Goal: Task Accomplishment & Management: Complete application form

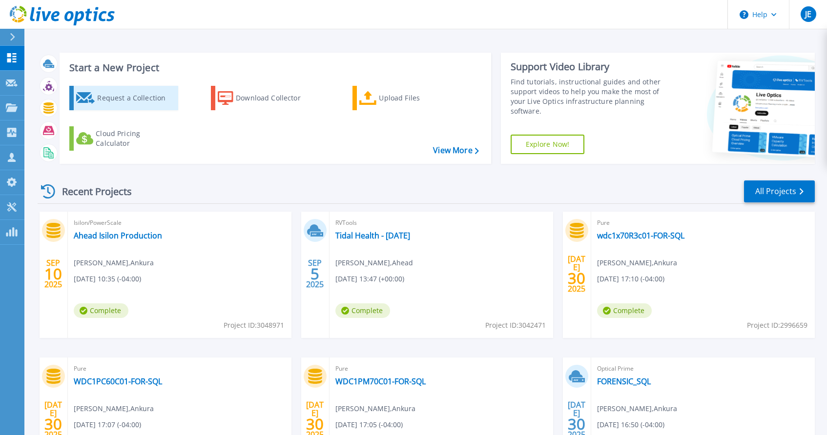
click at [141, 96] on div "Request a Collection" at bounding box center [136, 98] width 78 height 20
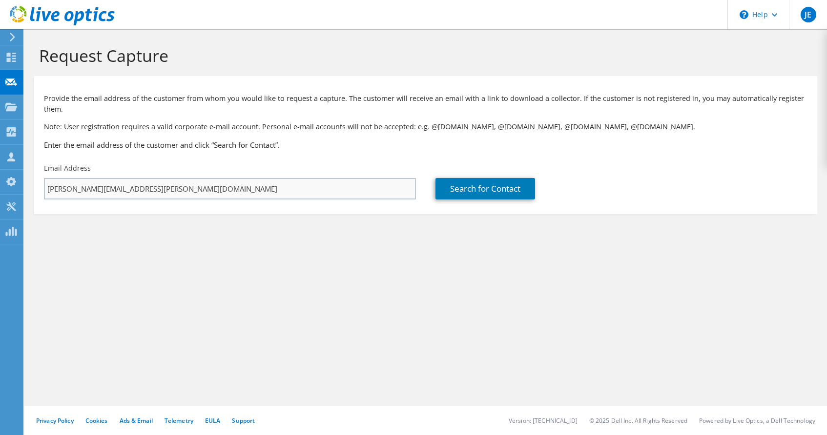
drag, startPoint x: 0, startPoint y: 0, endPoint x: 16, endPoint y: 174, distance: 174.5
click at [44, 178] on input "jeremy.edwards@thinkahead.com" at bounding box center [230, 188] width 372 height 21
type input "jason.lyman@ahead.com"
click at [503, 189] on link "Search for Contact" at bounding box center [485, 188] width 100 height 21
type input "Ahead"
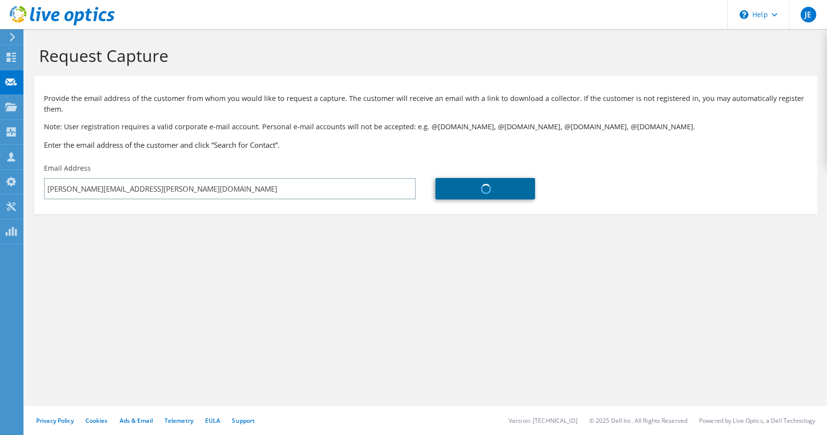
type input "Jason"
type input "Lyman"
type input "[GEOGRAPHIC_DATA]"
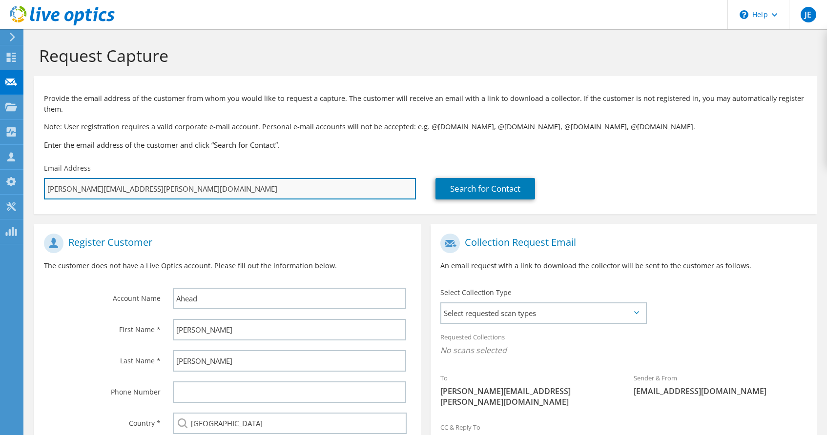
drag, startPoint x: 199, startPoint y: 184, endPoint x: -58, endPoint y: 182, distance: 257.2
click at [44, 182] on input "jason.lyman@ahead.com" at bounding box center [230, 188] width 372 height 21
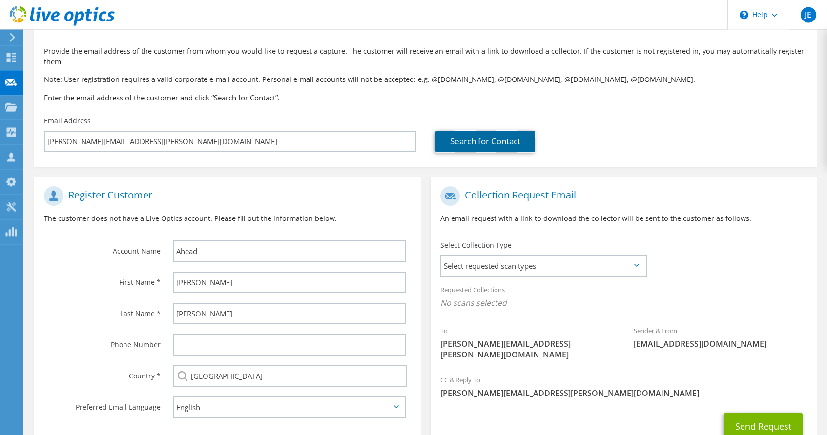
scroll to position [109, 0]
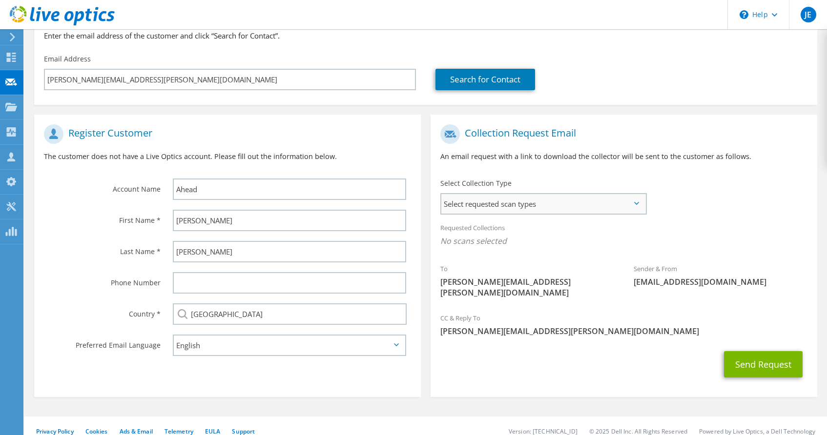
click at [507, 205] on span "Select requested scan types" at bounding box center [543, 204] width 204 height 20
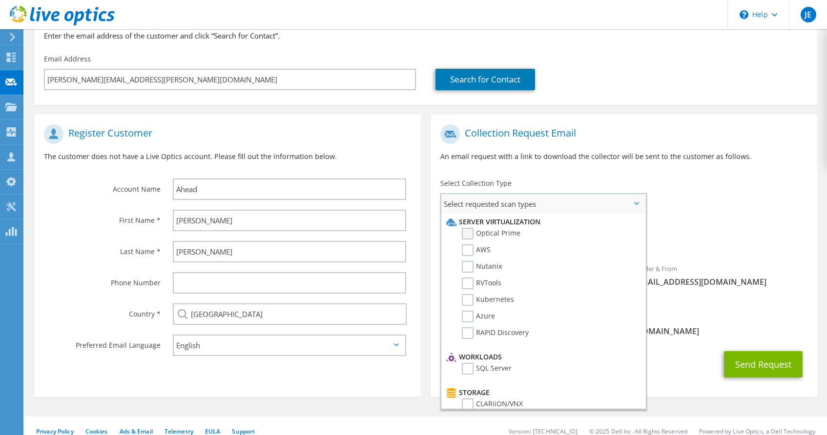
click at [470, 234] on label "Optical Prime" at bounding box center [491, 234] width 59 height 12
click at [0, 0] on input "Optical Prime" at bounding box center [0, 0] width 0 height 0
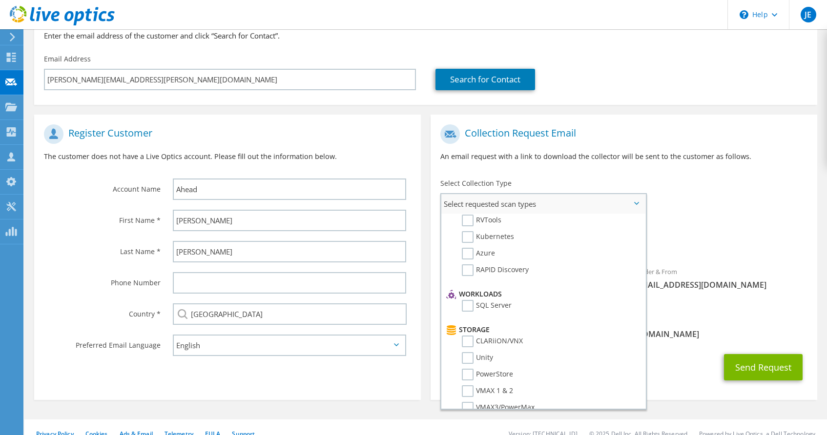
scroll to position [50, 0]
click at [467, 236] on label "RVTools" at bounding box center [482, 234] width 40 height 12
click at [0, 0] on input "RVTools" at bounding box center [0, 0] width 0 height 0
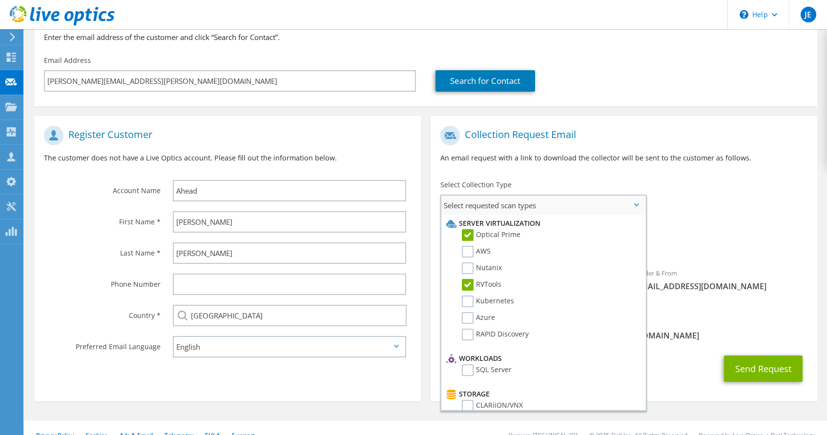
scroll to position [109, 0]
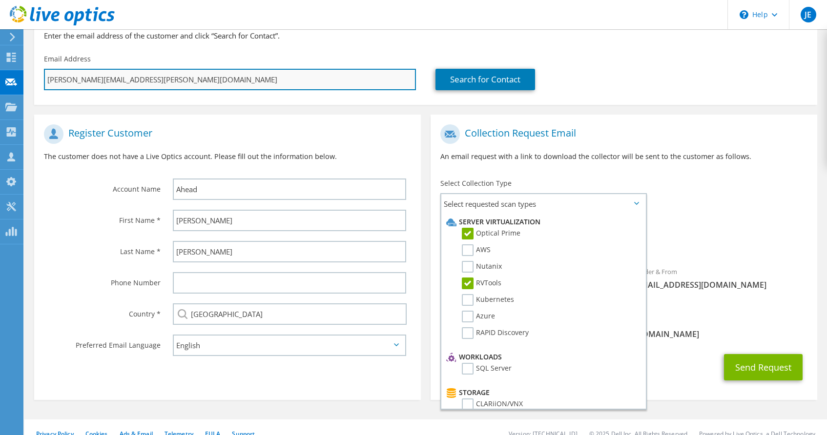
drag, startPoint x: 164, startPoint y: 79, endPoint x: -88, endPoint y: 55, distance: 253.4
click at [44, 69] on input "jason.lyman@ahead.com" at bounding box center [230, 79] width 372 height 21
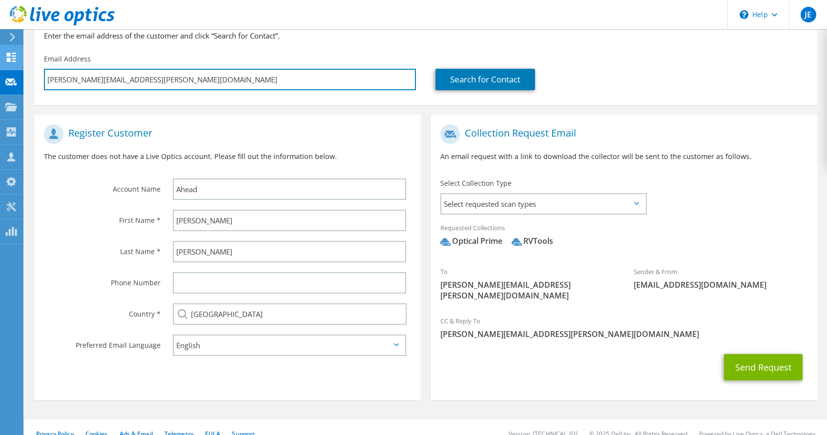
paste input "chad.anderso"
type input "[PERSON_NAME][EMAIL_ADDRESS][PERSON_NAME][DOMAIN_NAME]"
type input "Select"
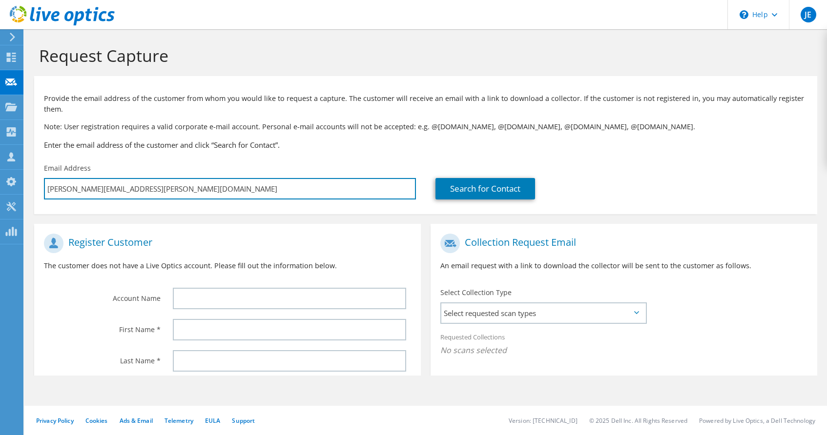
scroll to position [0, 0]
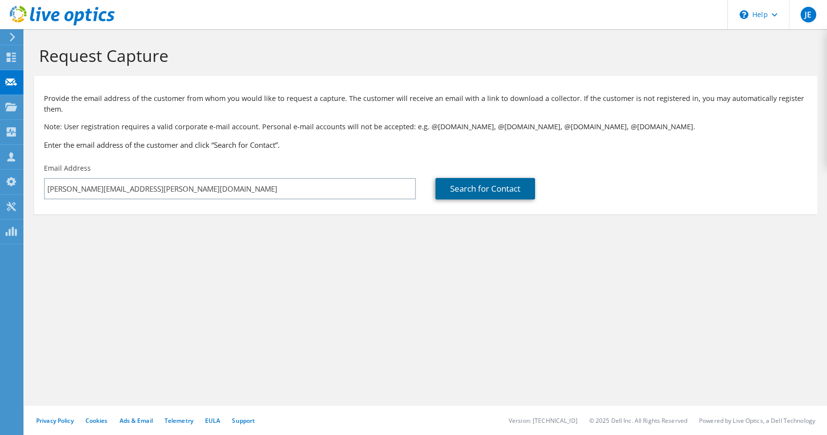
click at [477, 189] on link "Search for Contact" at bounding box center [485, 188] width 100 height 21
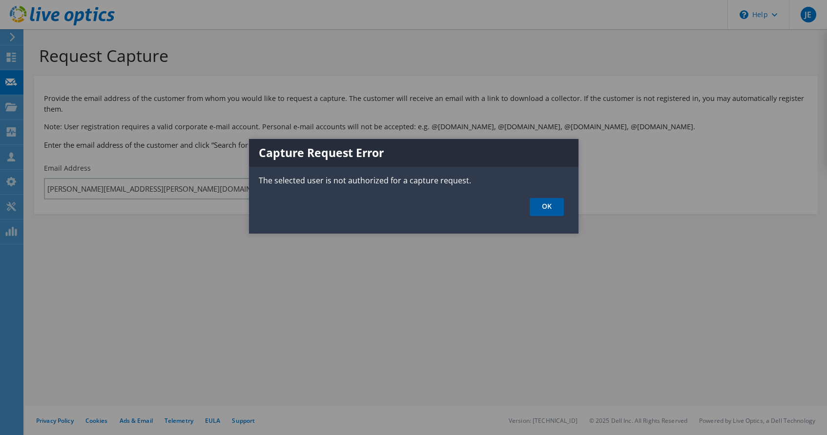
click at [535, 203] on link "OK" at bounding box center [546, 207] width 34 height 18
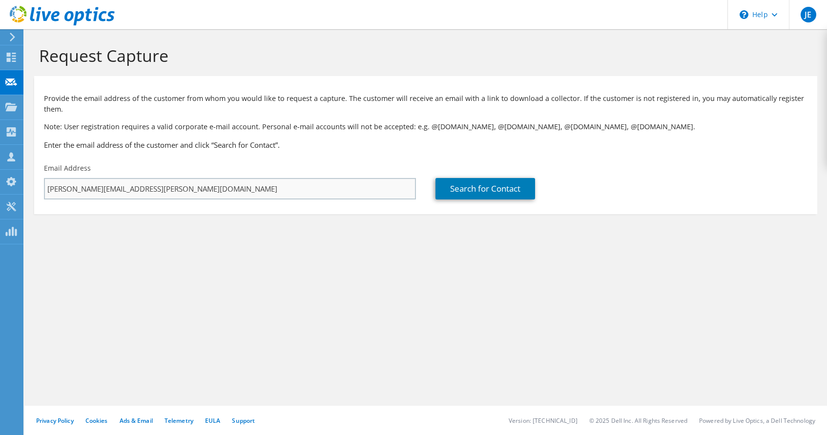
drag, startPoint x: 225, startPoint y: 188, endPoint x: 139, endPoint y: 181, distance: 86.7
click at [133, 181] on div "Request Capture Provide the email address of the customer from whom you would l…" at bounding box center [425, 232] width 802 height 406
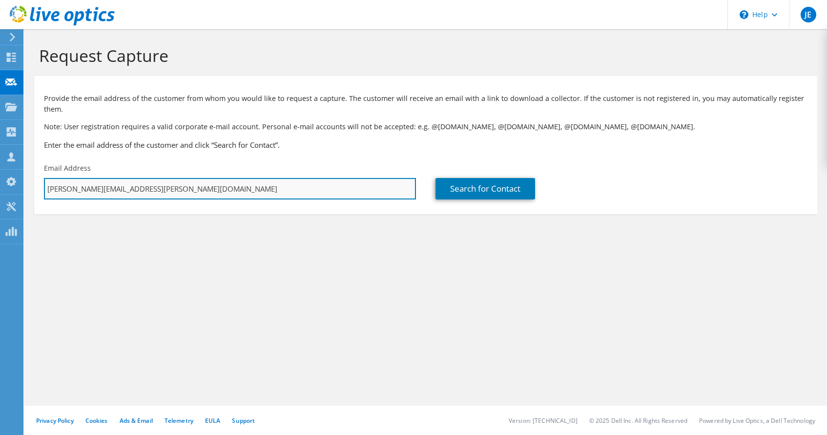
drag, startPoint x: 181, startPoint y: 190, endPoint x: 44, endPoint y: 179, distance: 137.1
click at [44, 179] on input "jeremy.edwards@thinkahead.com" at bounding box center [230, 188] width 372 height 21
paste input "chad.anderson@"
type input "[PERSON_NAME][EMAIL_ADDRESS][PERSON_NAME][DOMAIN_NAME]"
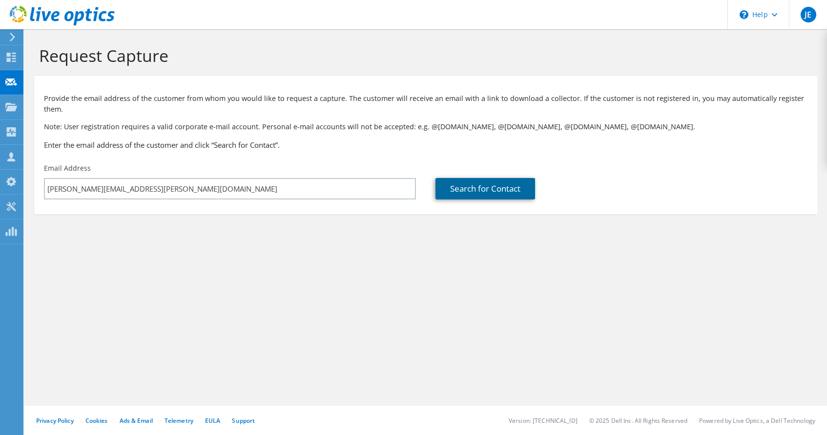
click at [490, 183] on link "Search for Contact" at bounding box center [485, 188] width 100 height 21
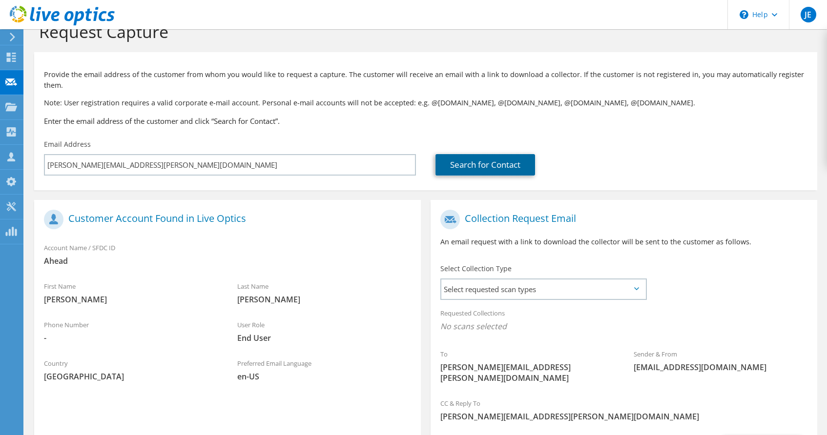
scroll to position [109, 0]
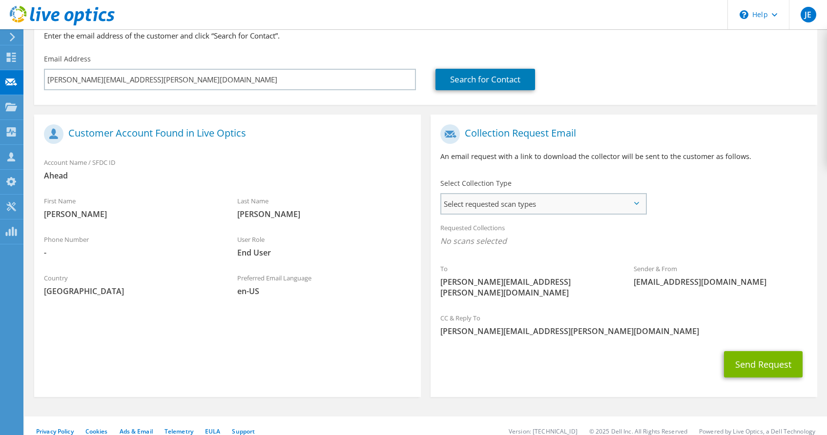
click at [473, 207] on span "Select requested scan types" at bounding box center [543, 204] width 204 height 20
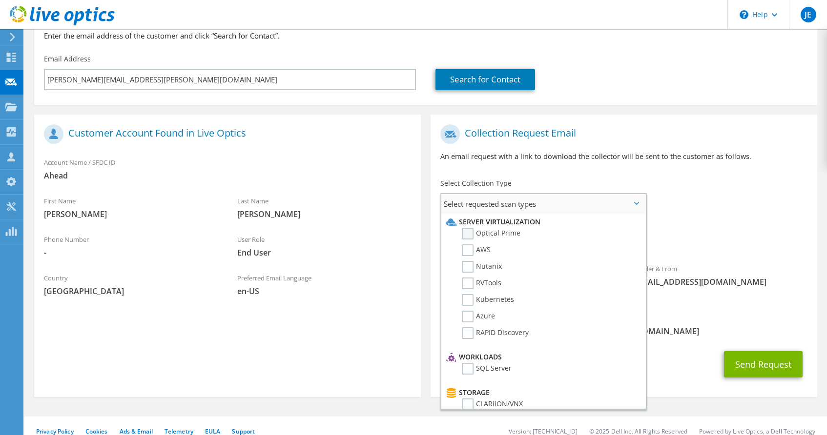
click at [469, 235] on label "Optical Prime" at bounding box center [491, 234] width 59 height 12
click at [0, 0] on input "Optical Prime" at bounding box center [0, 0] width 0 height 0
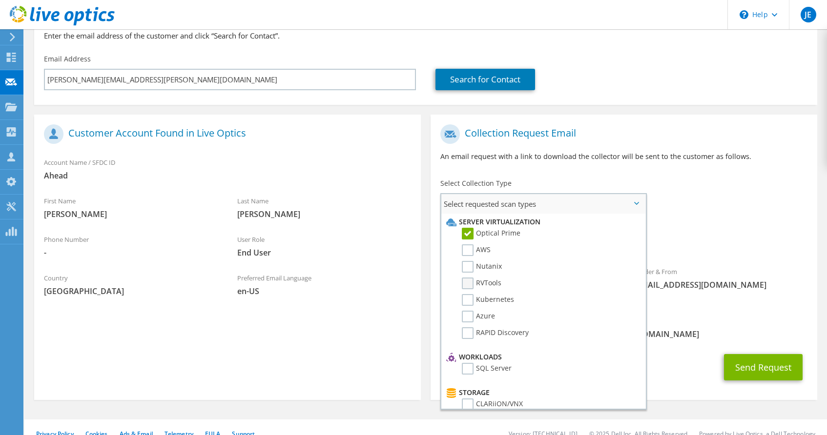
click at [467, 282] on label "RVTools" at bounding box center [482, 284] width 40 height 12
click at [0, 0] on input "RVTools" at bounding box center [0, 0] width 0 height 0
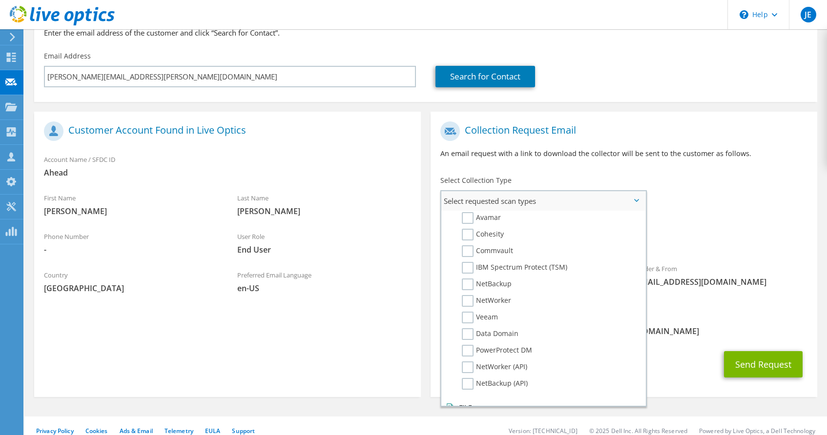
scroll to position [464, 0]
click at [760, 168] on div "Collection Request Email An email request with a link to download the collector…" at bounding box center [623, 144] width 386 height 54
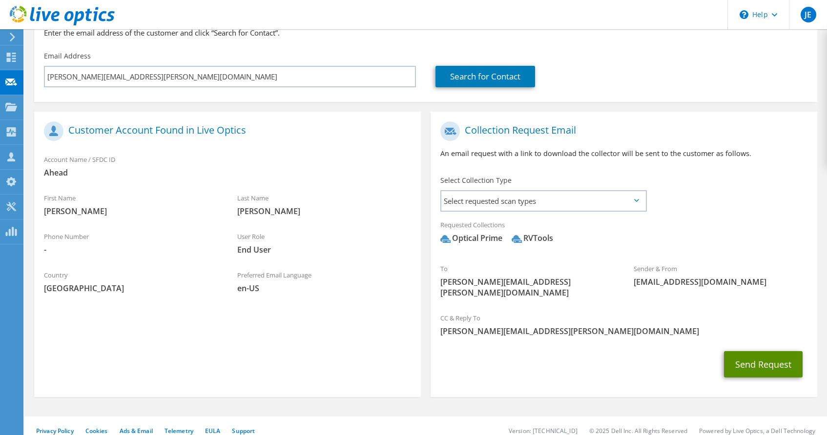
click at [767, 354] on button "Send Request" at bounding box center [763, 364] width 79 height 26
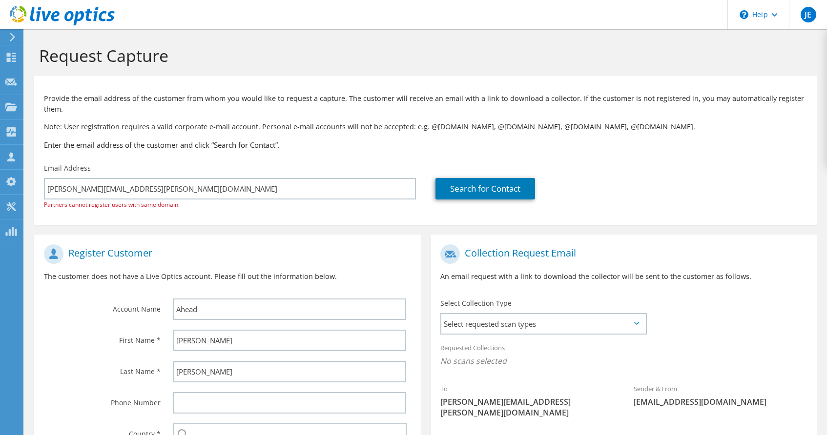
click at [441, 50] on h1 "Request Capture" at bounding box center [423, 55] width 768 height 20
click at [27, 15] on icon at bounding box center [62, 16] width 105 height 20
click at [42, 107] on div "Projects" at bounding box center [46, 107] width 47 height 24
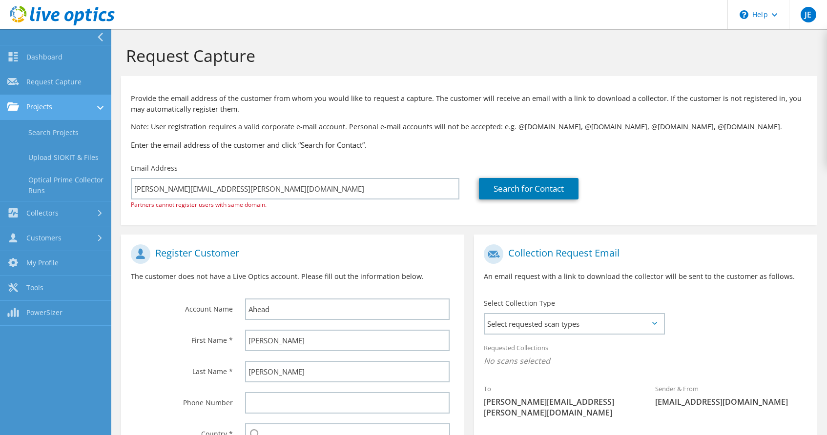
click at [54, 103] on link "Projects" at bounding box center [55, 107] width 111 height 25
click at [52, 110] on link "Projects" at bounding box center [55, 107] width 111 height 25
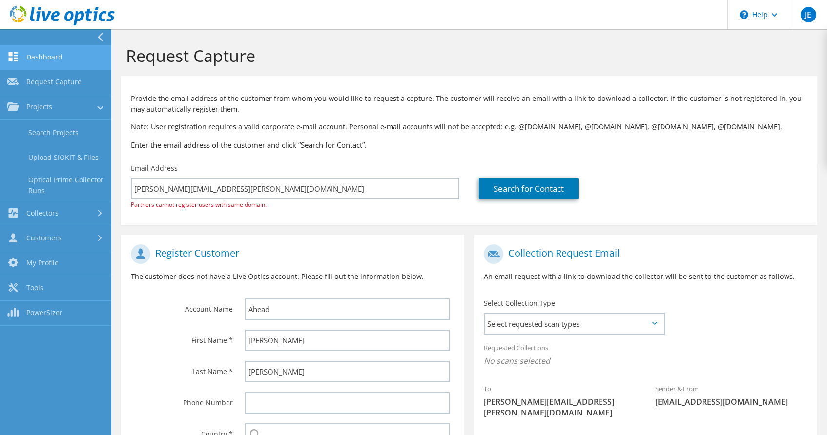
click at [51, 64] on link "Dashboard" at bounding box center [55, 57] width 111 height 25
